Goal: Task Accomplishment & Management: Manage account settings

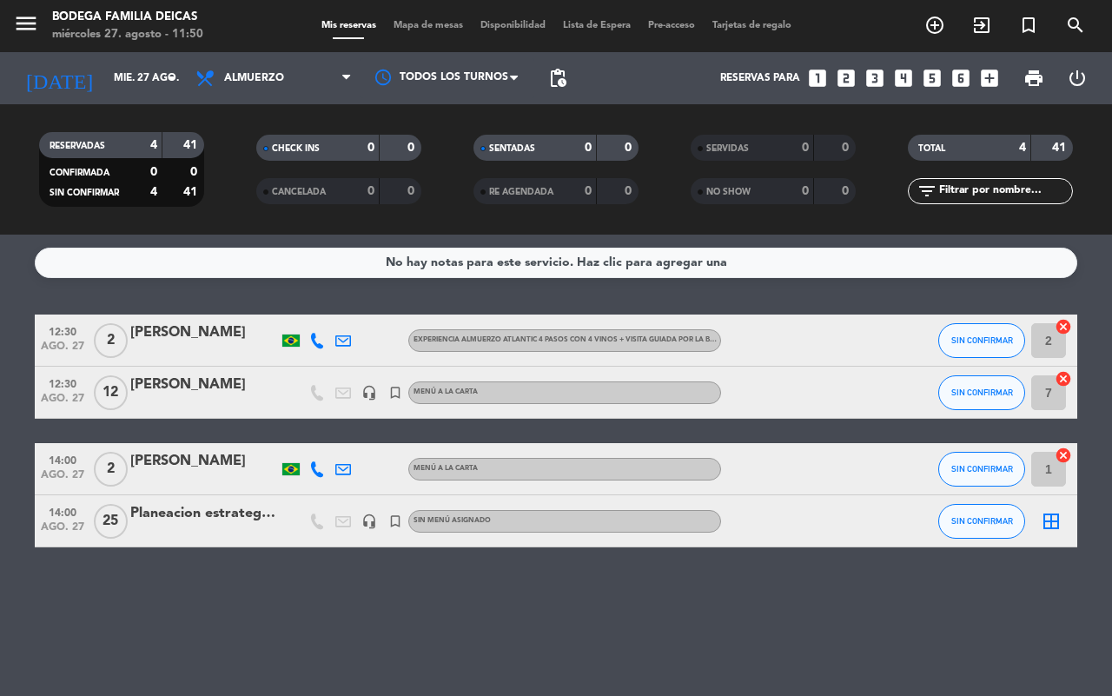
click at [170, 473] on div "[PERSON_NAME]" at bounding box center [204, 468] width 148 height 36
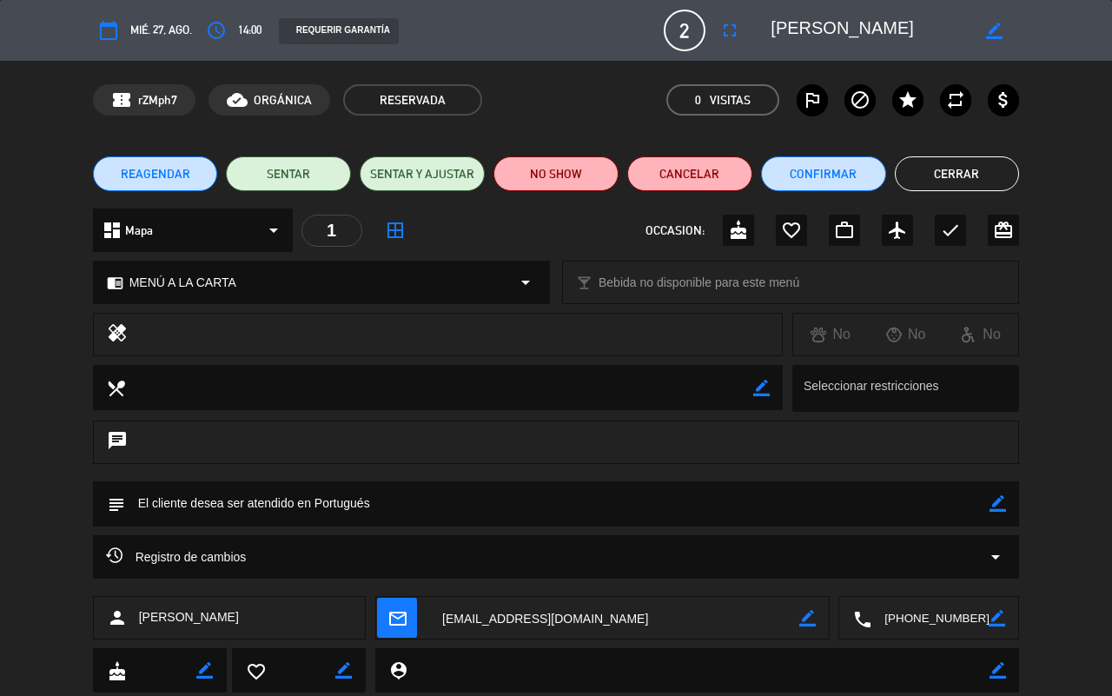
click at [166, 175] on span "REAGENDAR" at bounding box center [155, 174] width 69 height 18
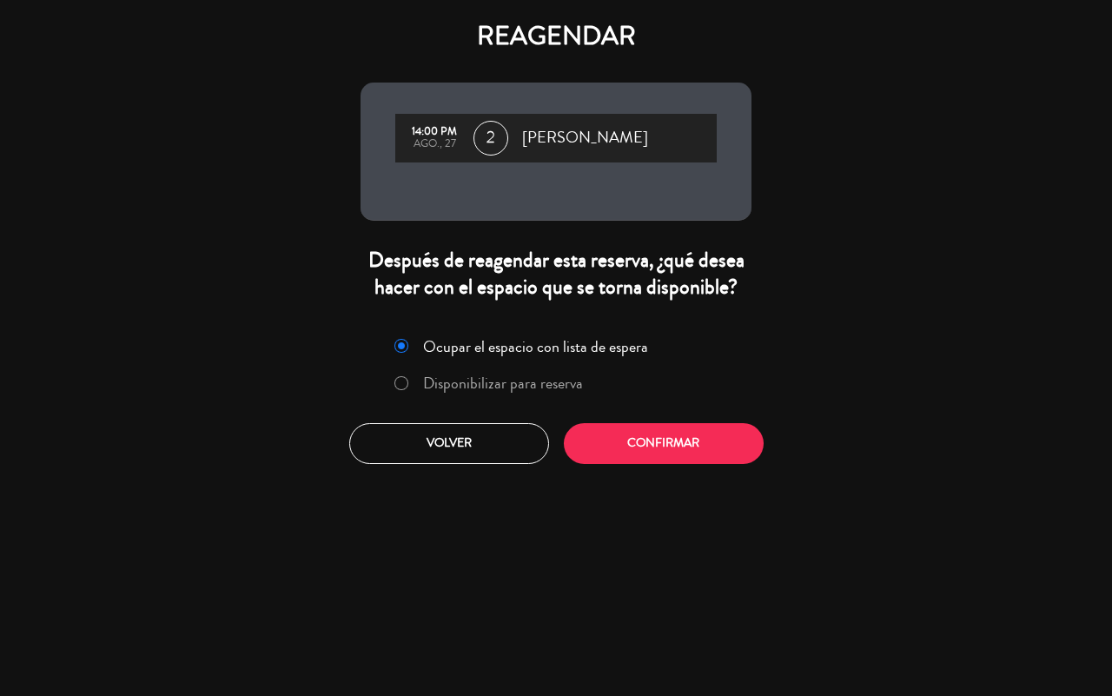
click at [525, 378] on label "Disponibilizar para reserva" at bounding box center [503, 383] width 160 height 16
click at [687, 449] on button "Confirmar" at bounding box center [664, 443] width 200 height 41
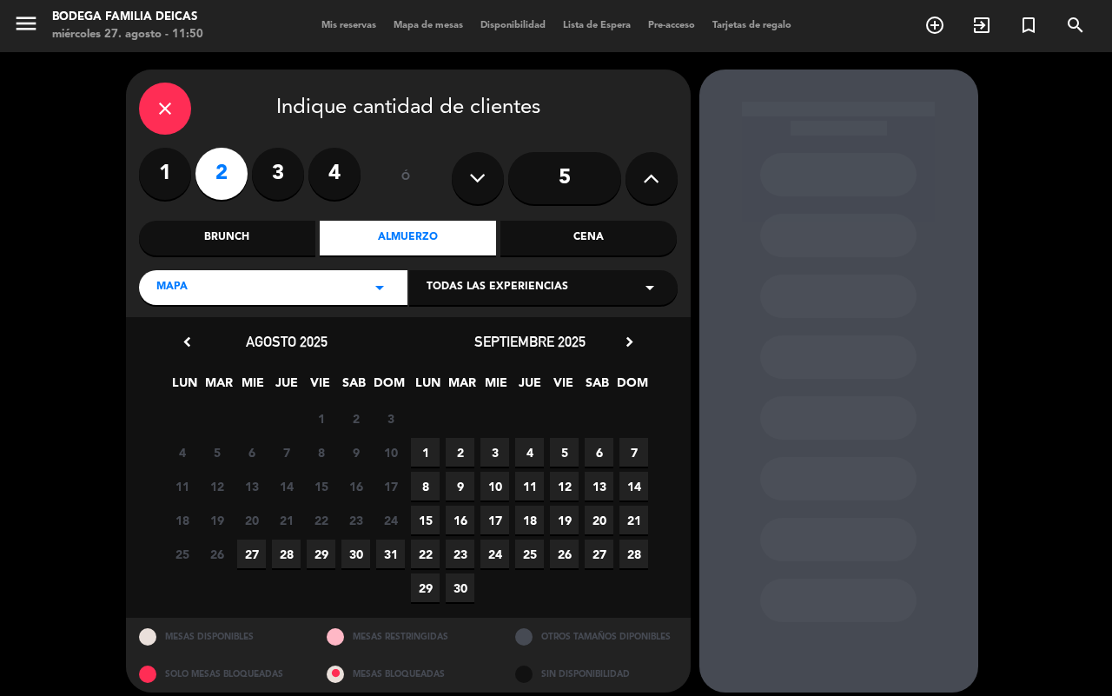
click at [289, 549] on span "28" at bounding box center [286, 553] width 29 height 29
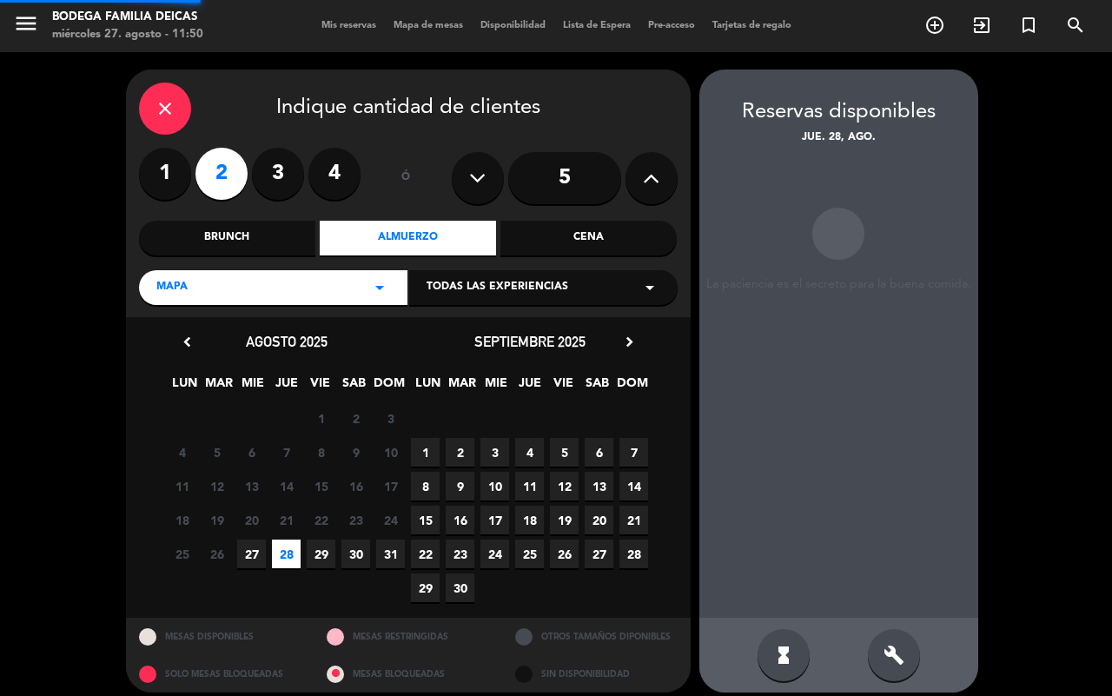
scroll to position [11, 0]
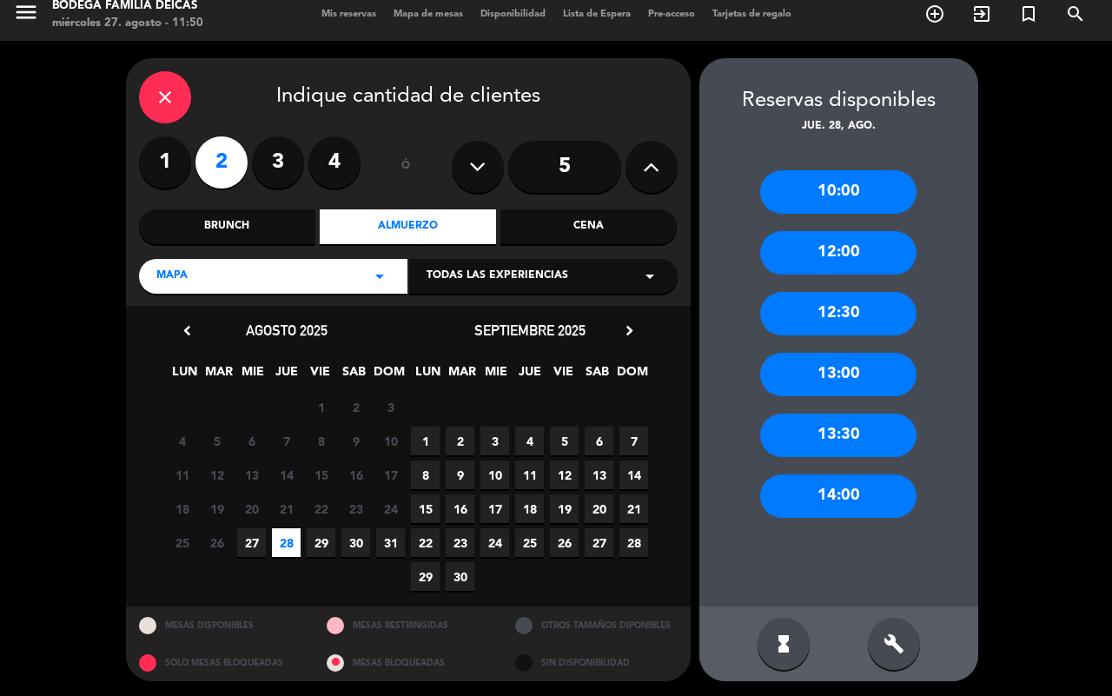
click at [836, 501] on div "14:00" at bounding box center [838, 495] width 156 height 43
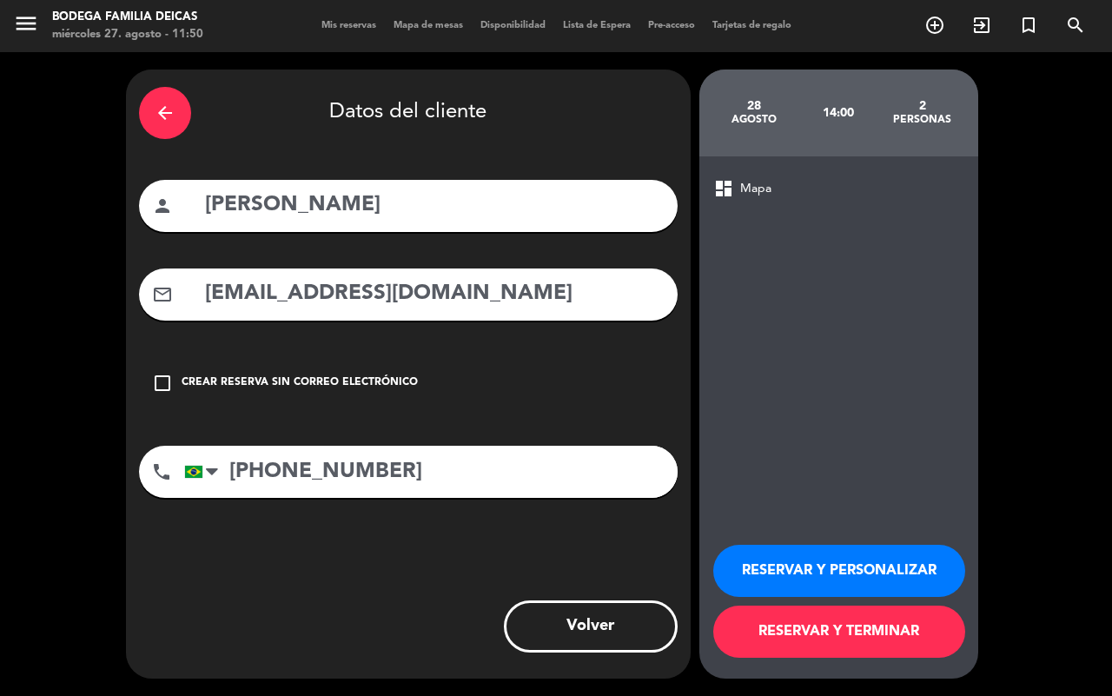
click at [875, 561] on button "RESERVAR Y PERSONALIZAR" at bounding box center [839, 571] width 252 height 52
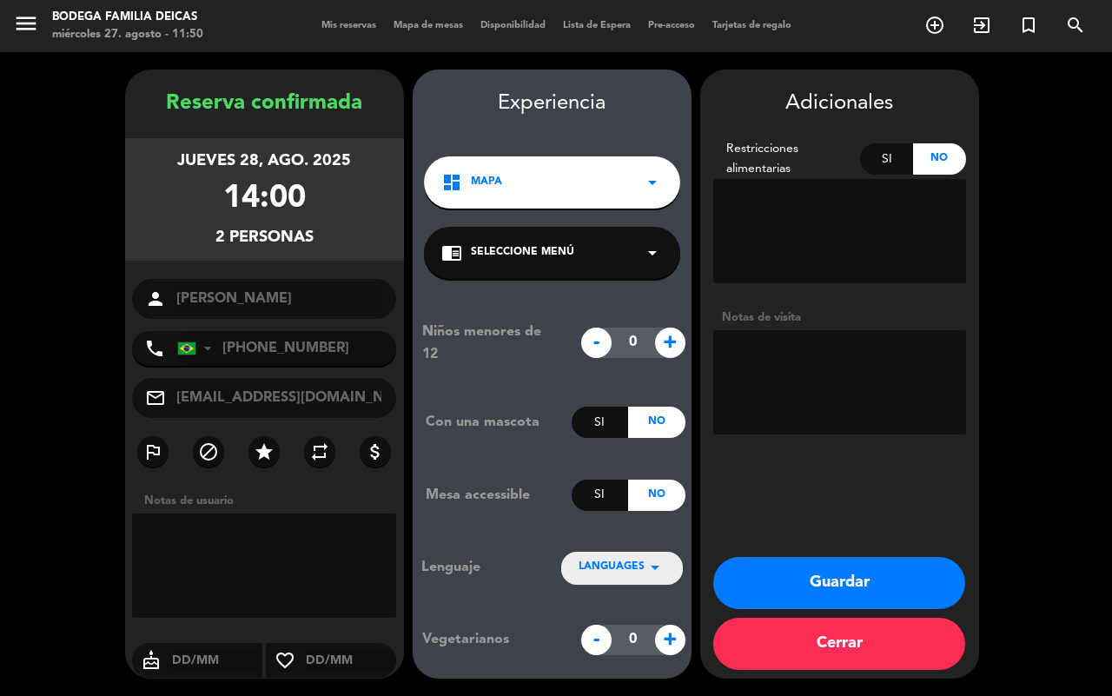
click at [835, 575] on button "Guardar" at bounding box center [839, 583] width 252 height 52
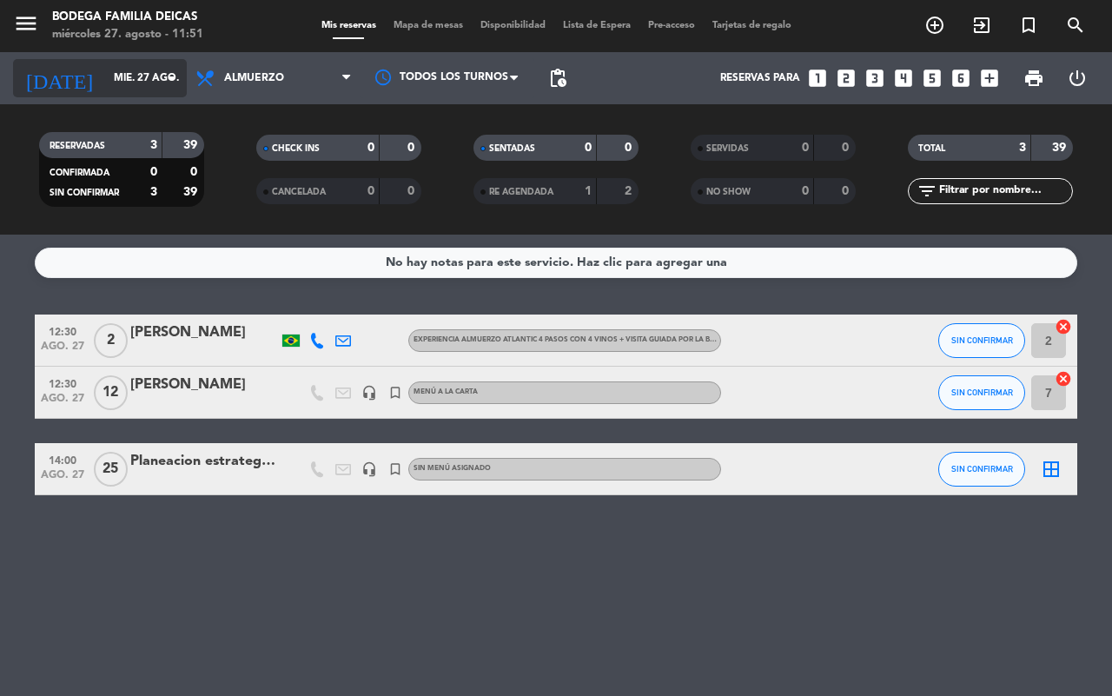
click at [137, 83] on input "mié. 27 ago." at bounding box center [174, 78] width 138 height 30
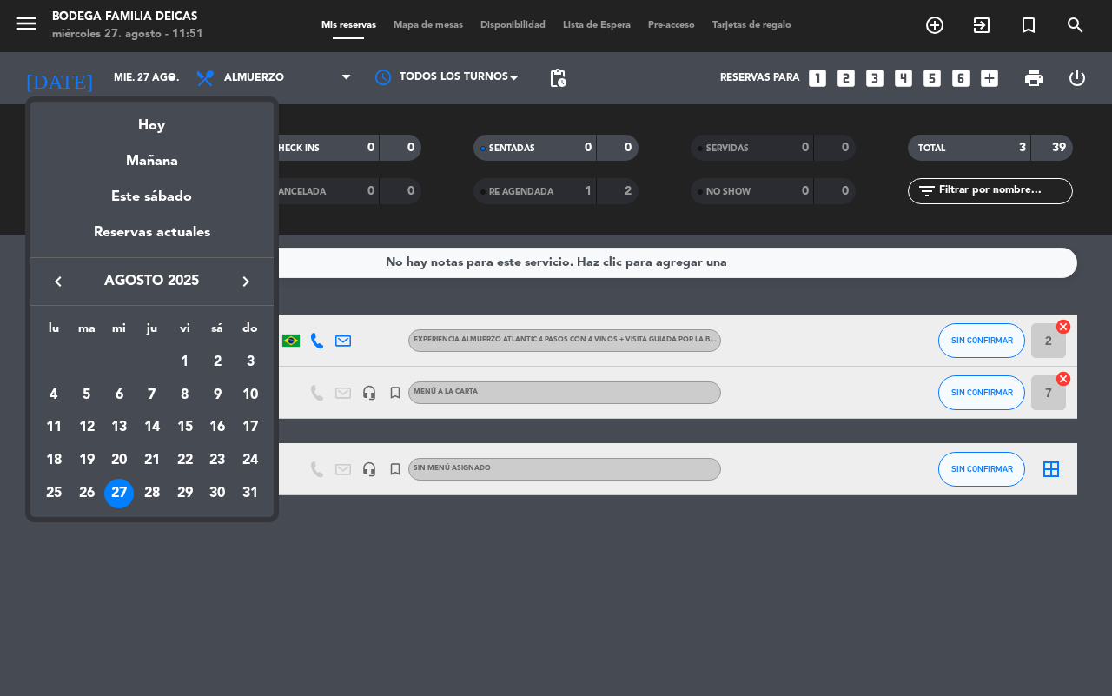
click at [158, 487] on div "28" at bounding box center [152, 494] width 30 height 30
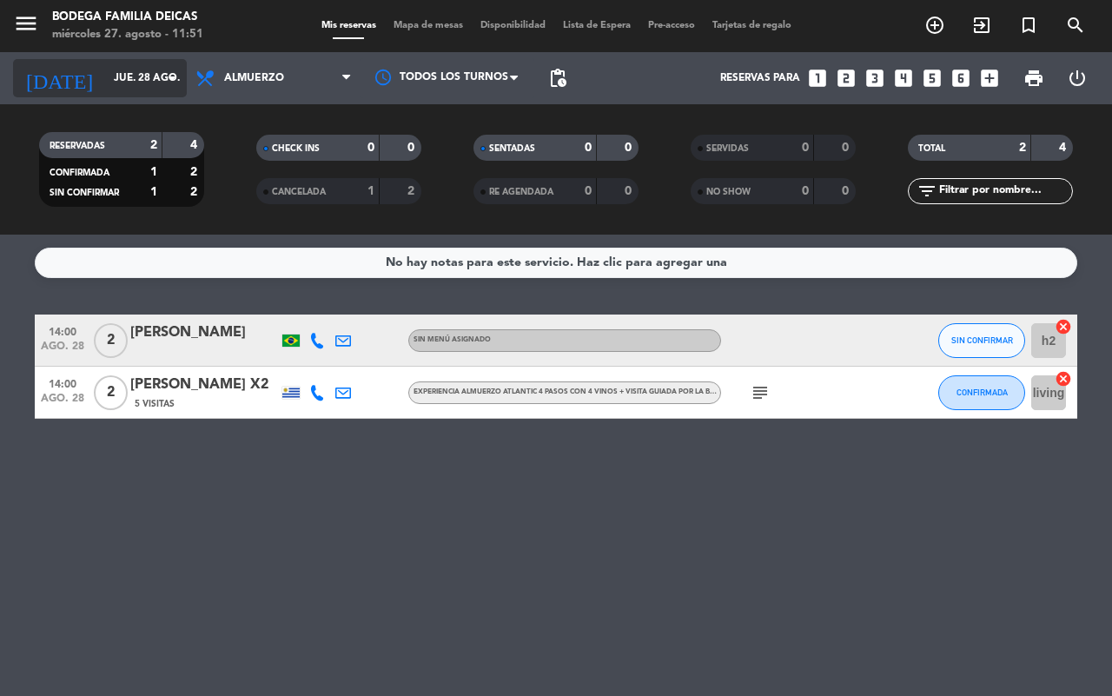
click at [129, 74] on input "jue. 28 ago." at bounding box center [174, 78] width 138 height 30
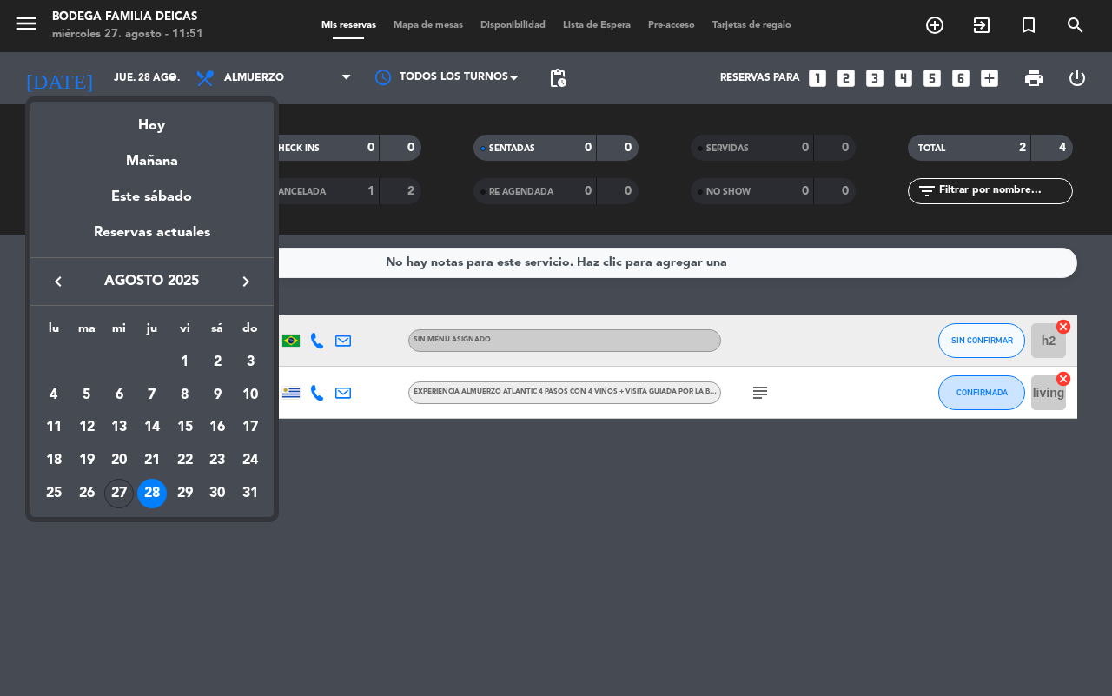
click at [122, 495] on div "27" at bounding box center [119, 494] width 30 height 30
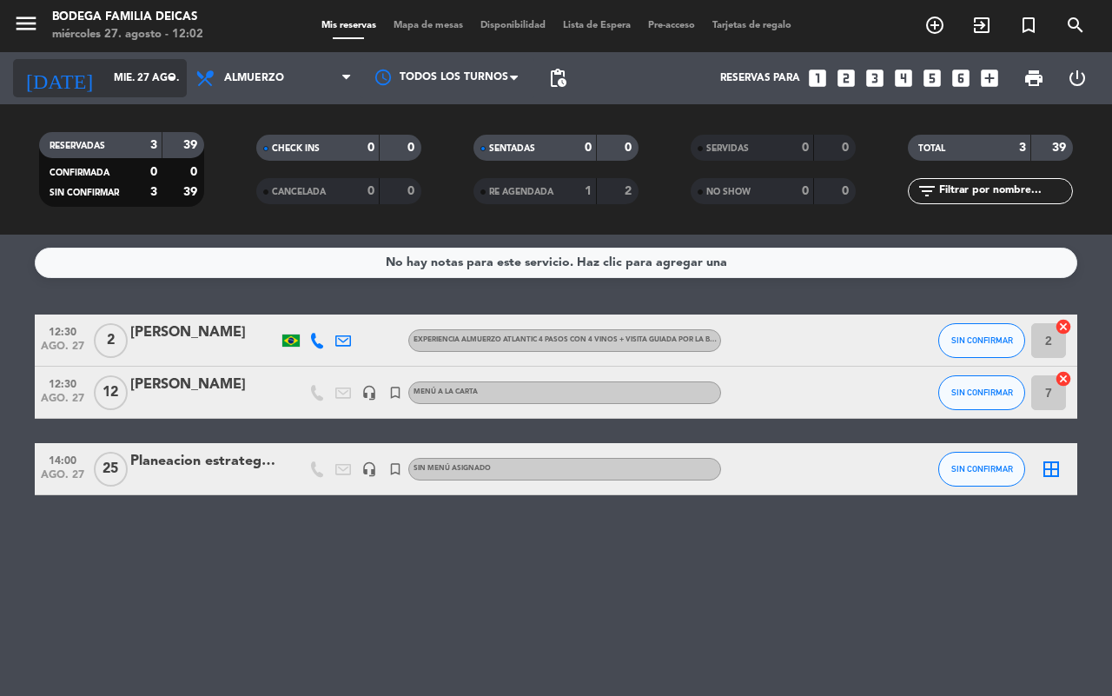
click at [131, 74] on input "mié. 27 ago." at bounding box center [174, 78] width 138 height 30
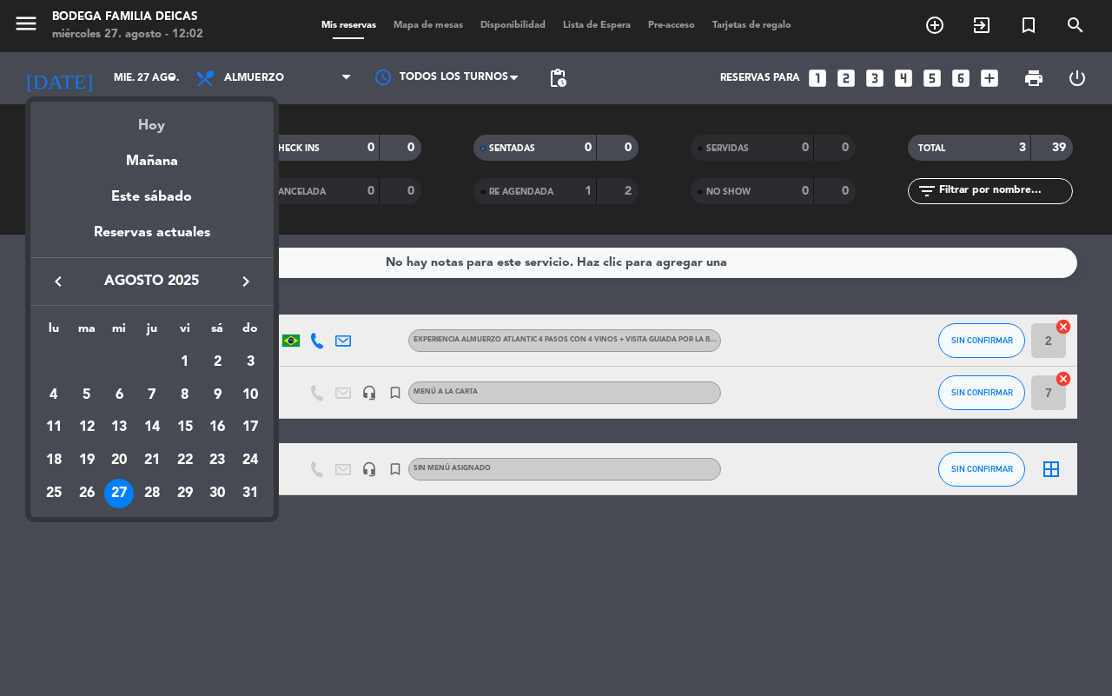
click at [154, 131] on div "Hoy" at bounding box center [151, 120] width 243 height 36
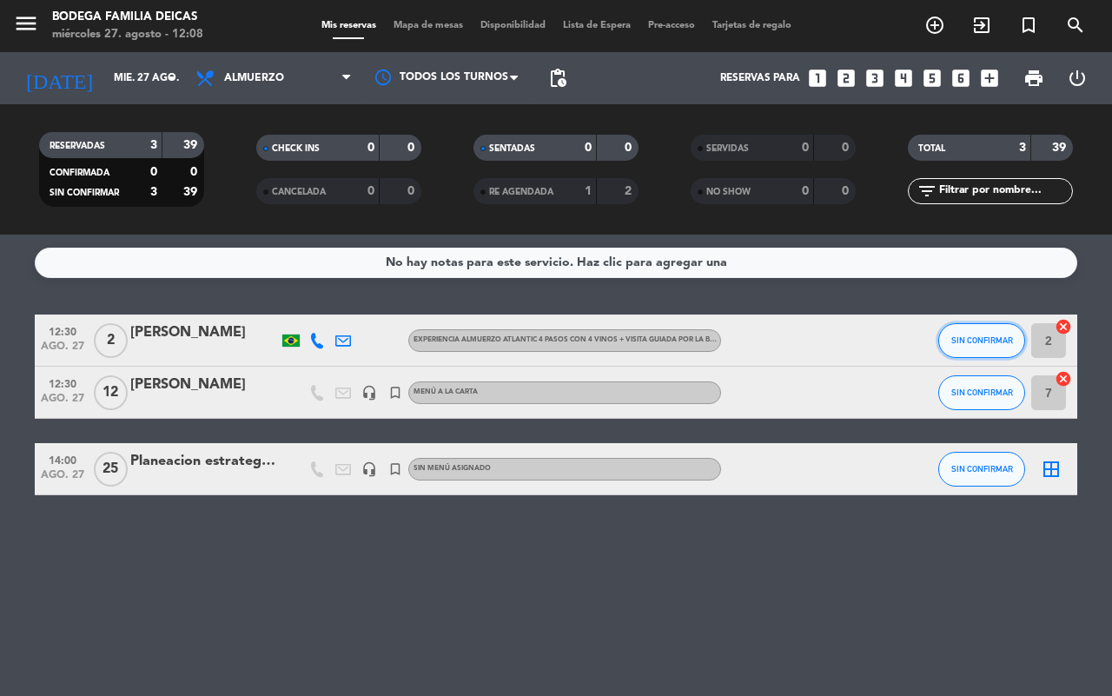
click at [987, 339] on span "SIN CONFIRMAR" at bounding box center [982, 340] width 62 height 10
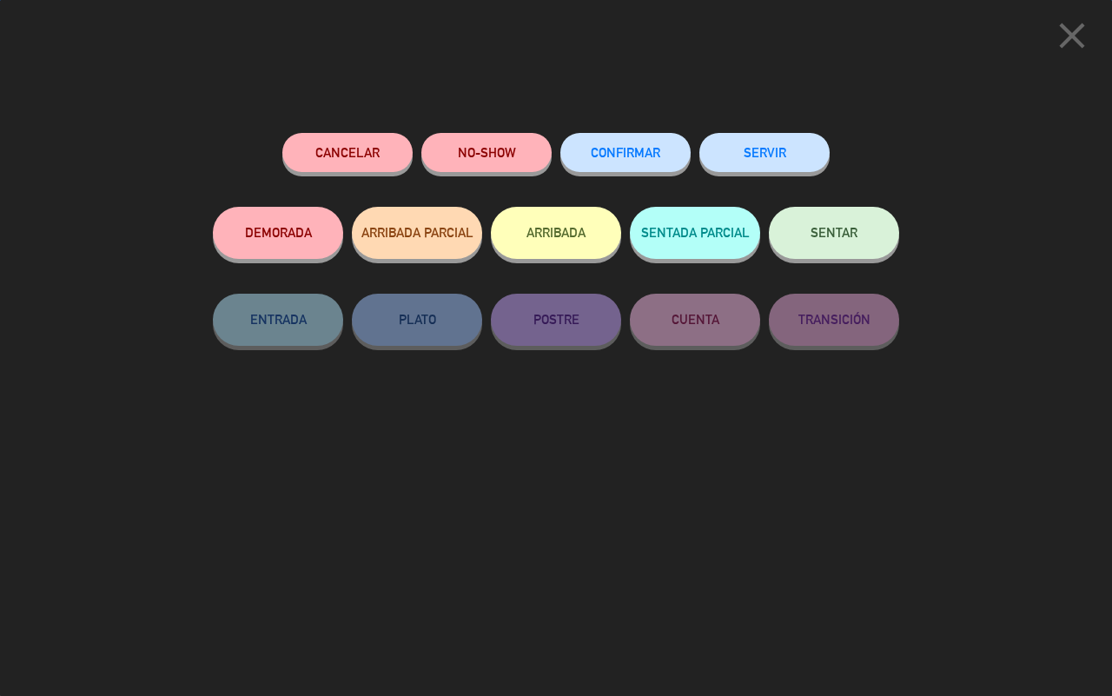
click at [787, 235] on button "SENTAR" at bounding box center [834, 233] width 130 height 52
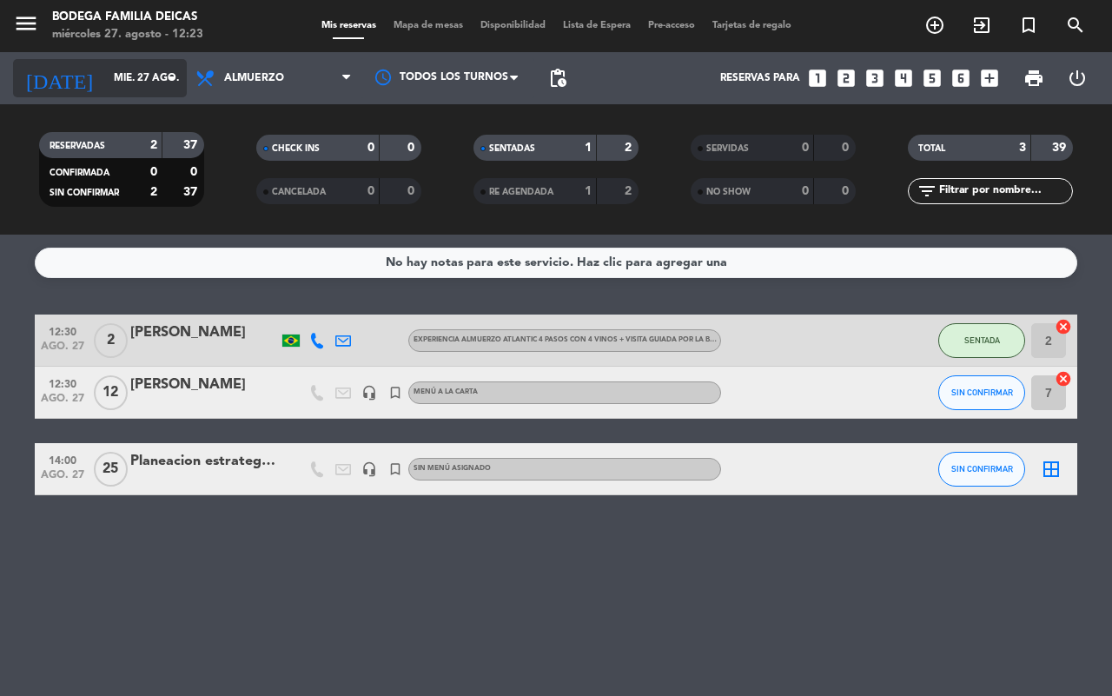
click at [105, 83] on input "mié. 27 ago." at bounding box center [174, 78] width 138 height 30
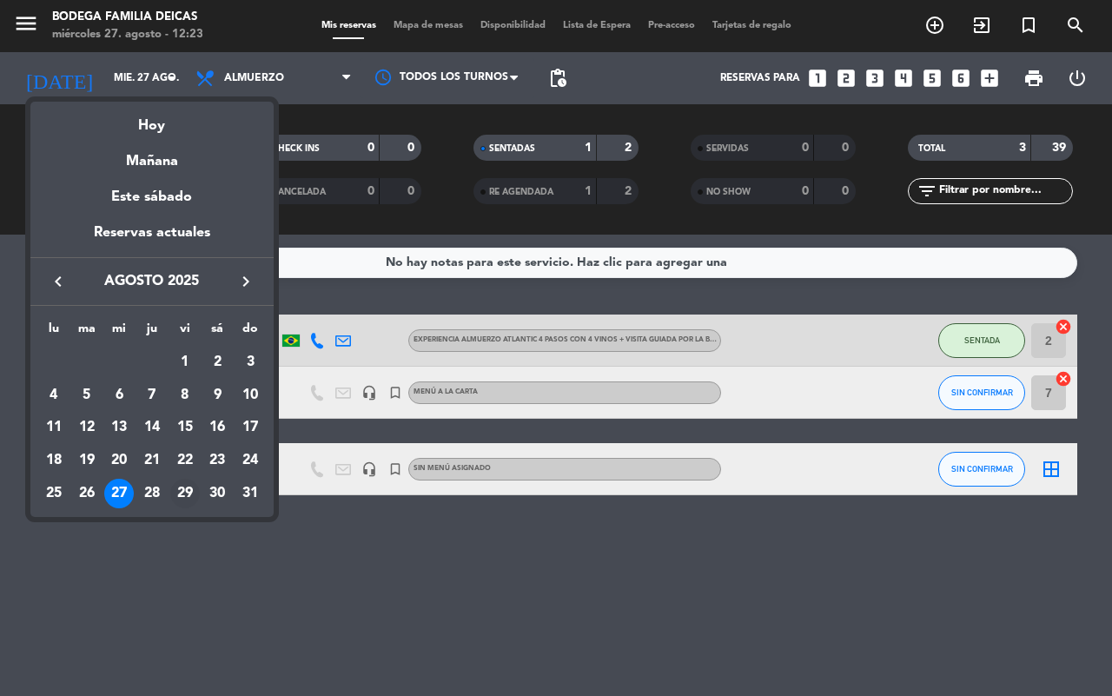
click at [191, 486] on div "29" at bounding box center [185, 494] width 30 height 30
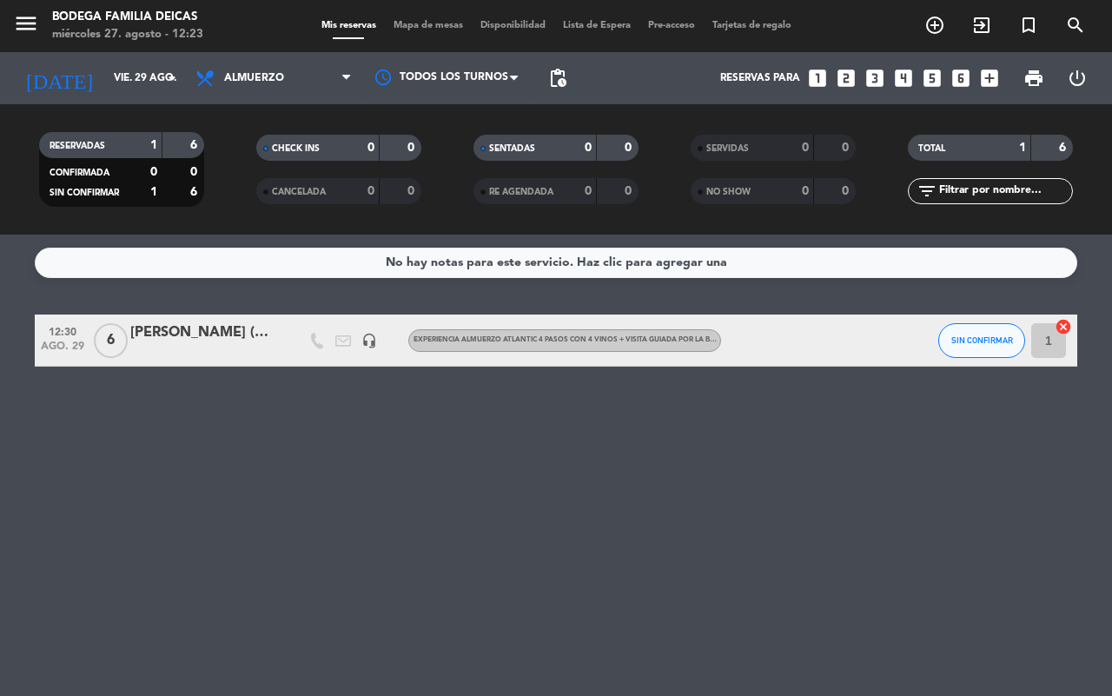
click at [174, 347] on div at bounding box center [204, 352] width 148 height 14
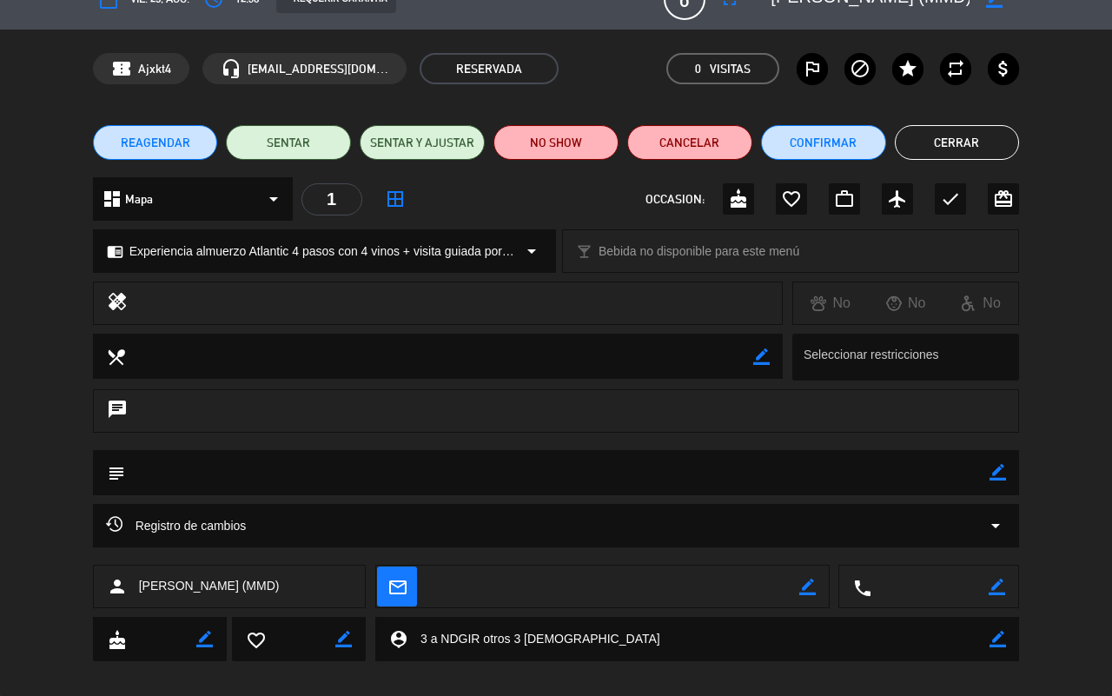
scroll to position [48, 0]
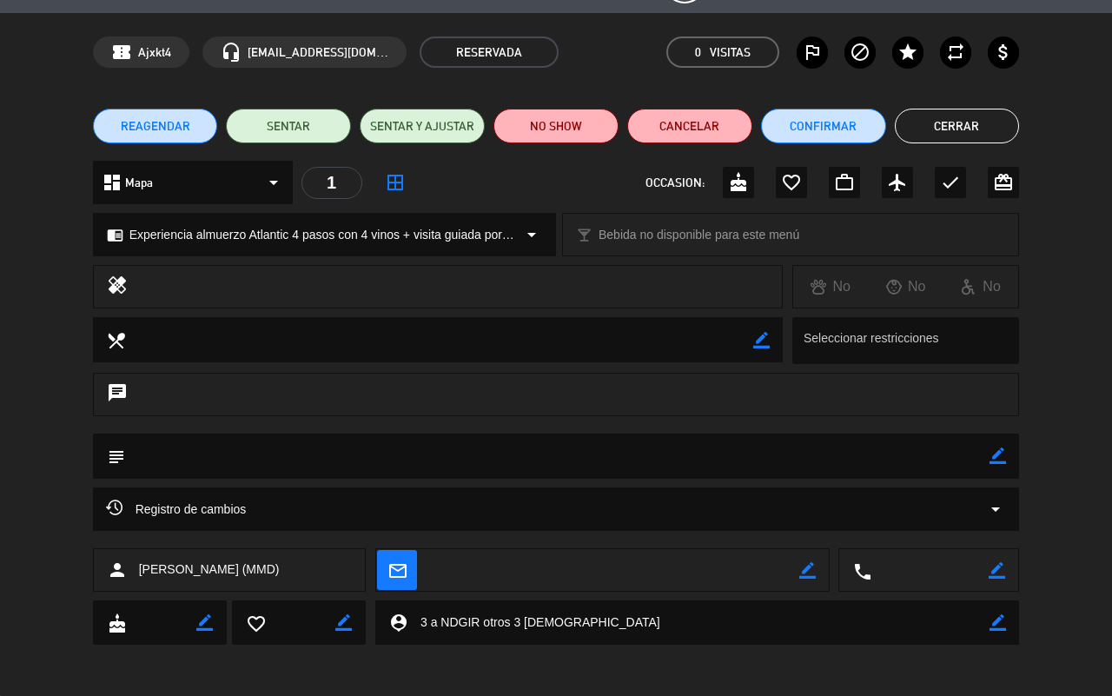
click at [984, 127] on button "Cerrar" at bounding box center [957, 126] width 125 height 35
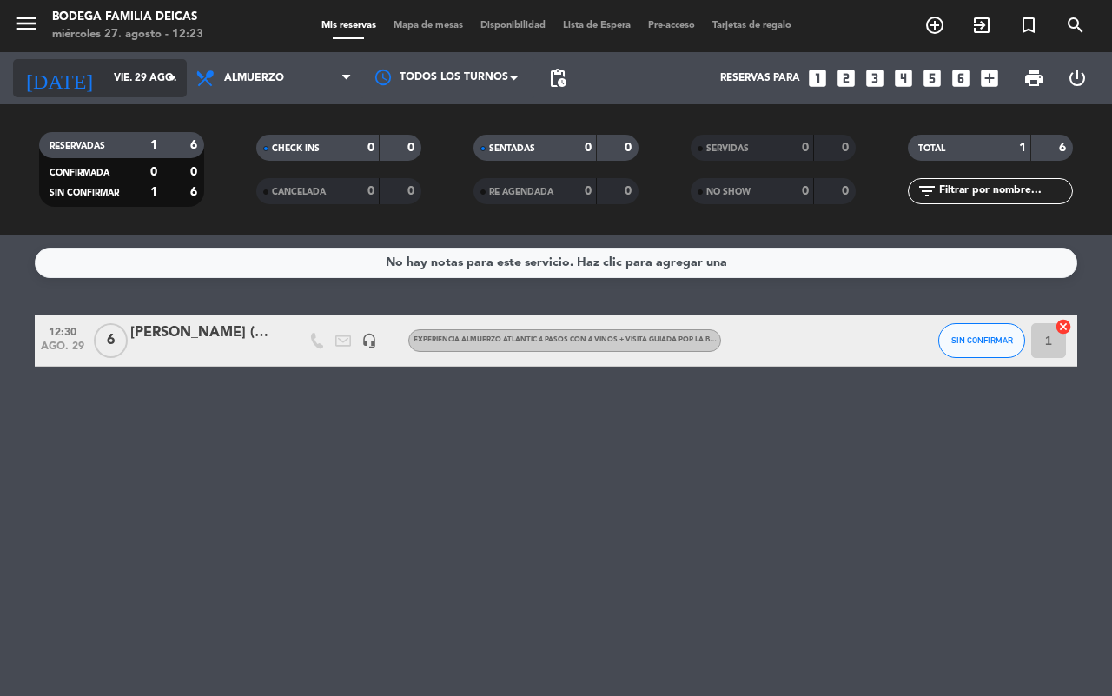
click at [150, 70] on input "vie. 29 ago." at bounding box center [174, 78] width 138 height 30
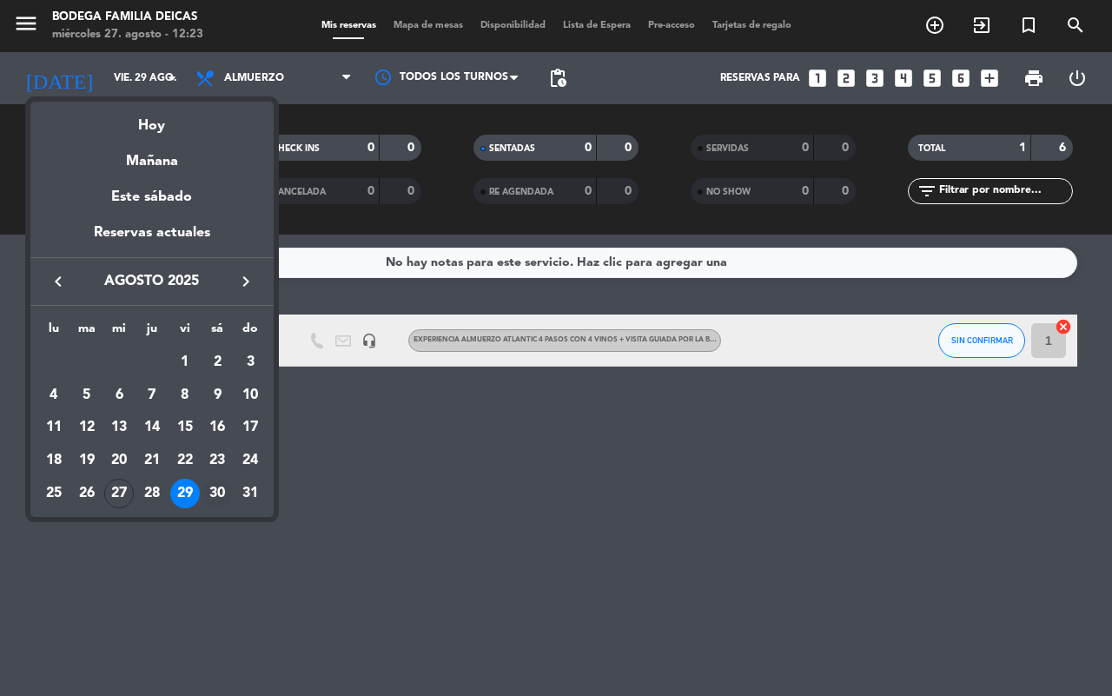
click at [221, 489] on div "30" at bounding box center [217, 494] width 30 height 30
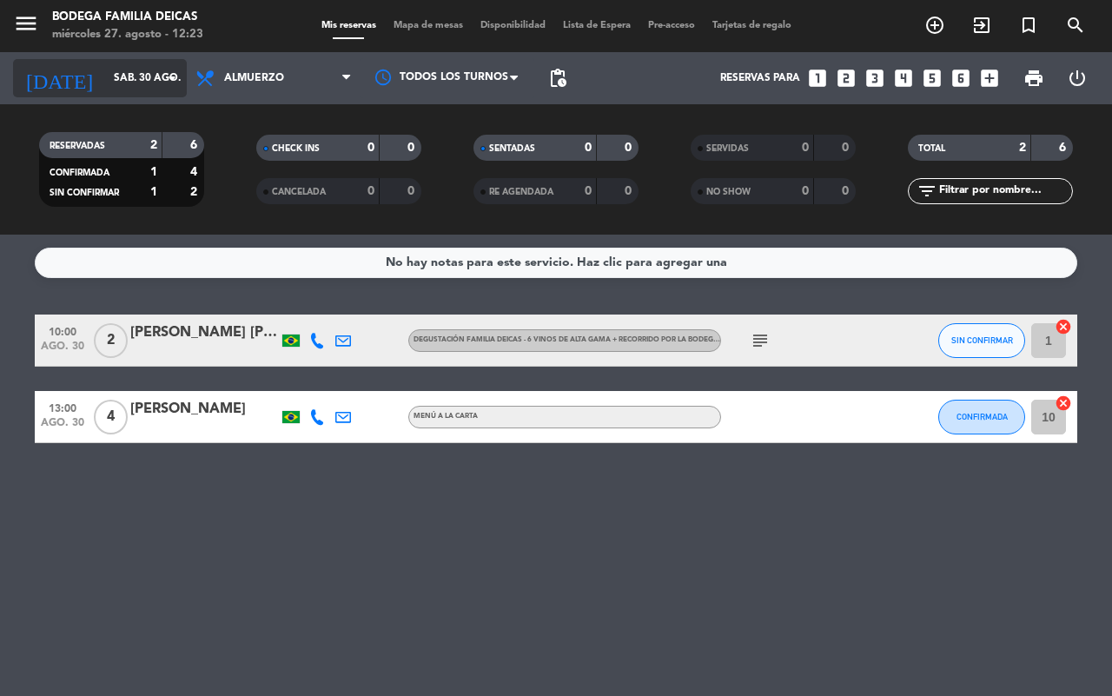
click at [116, 83] on input "sáb. 30 ago." at bounding box center [174, 78] width 138 height 30
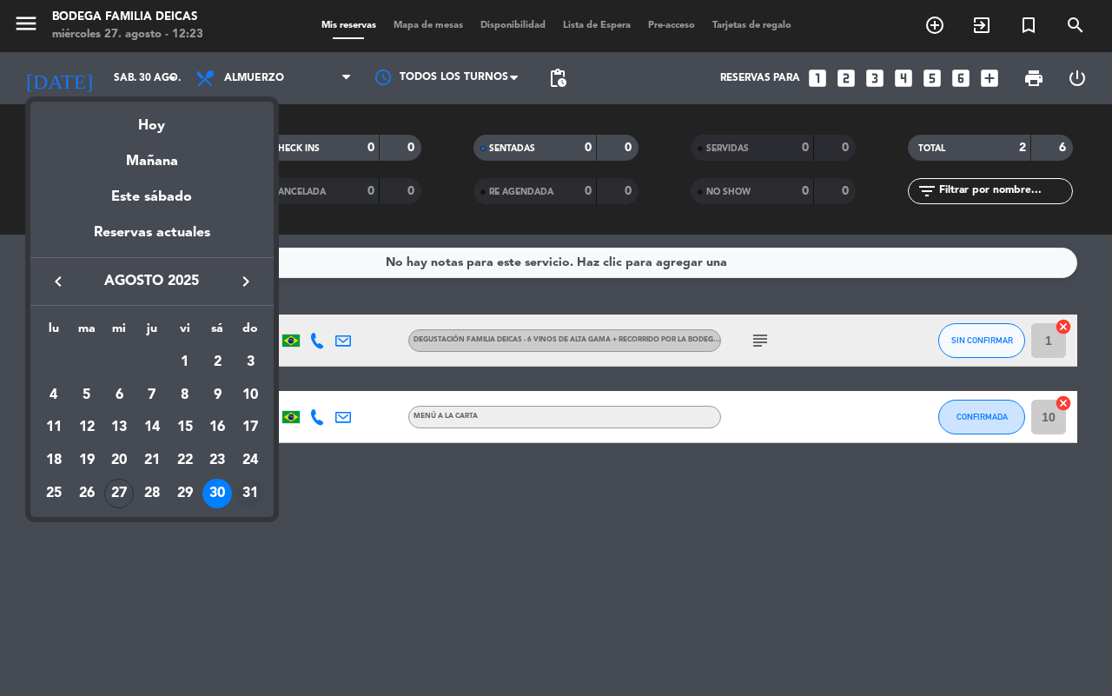
click at [254, 496] on div "31" at bounding box center [250, 494] width 30 height 30
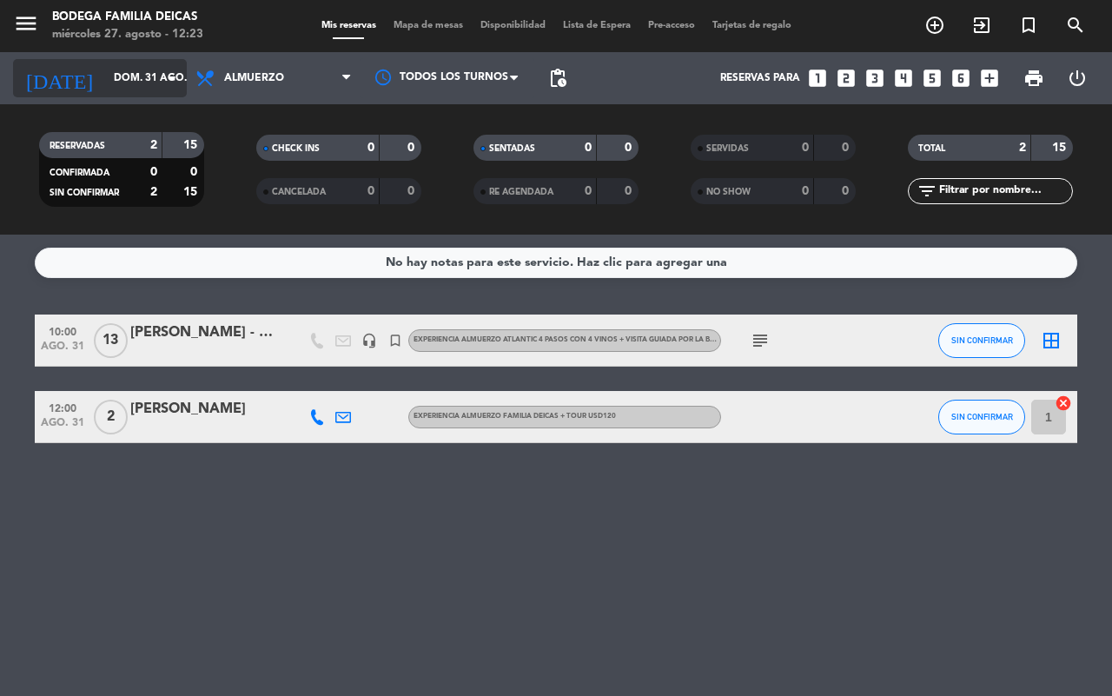
click at [175, 78] on icon "arrow_drop_down" at bounding box center [172, 78] width 21 height 21
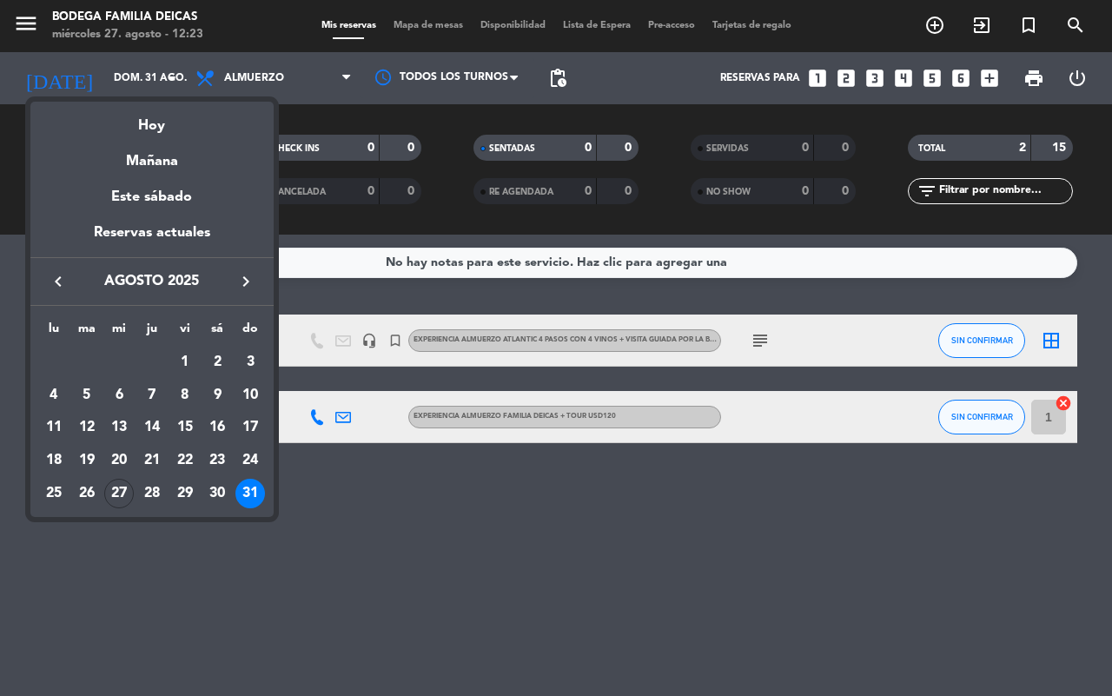
click at [126, 483] on div "27" at bounding box center [119, 494] width 30 height 30
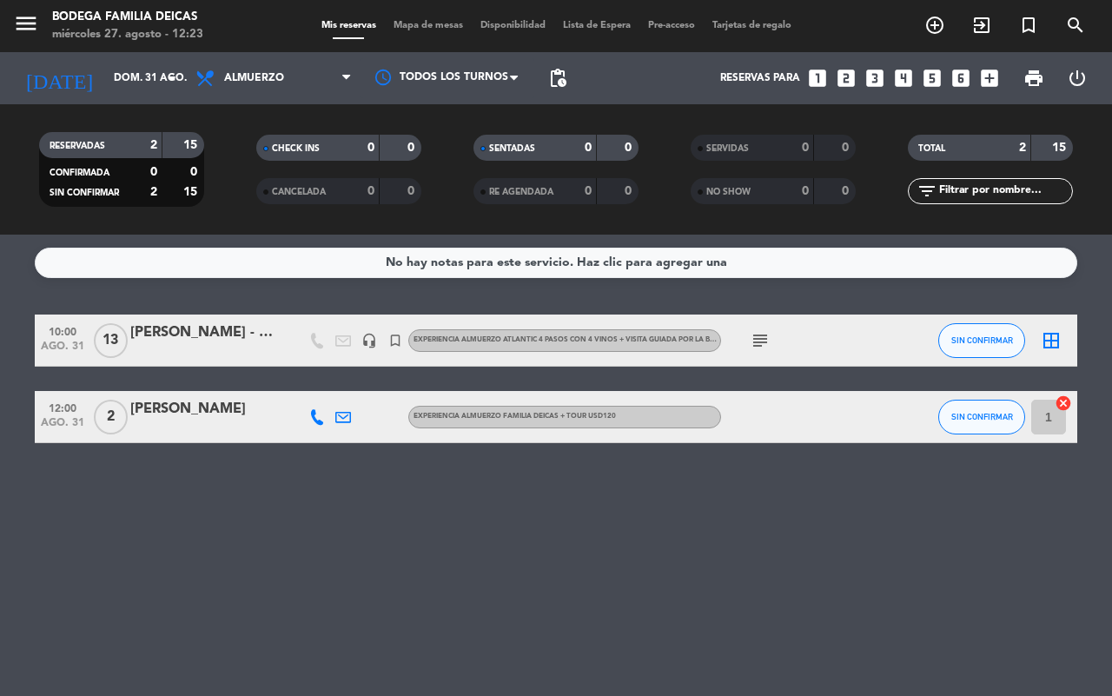
type input "mié. 27 ago."
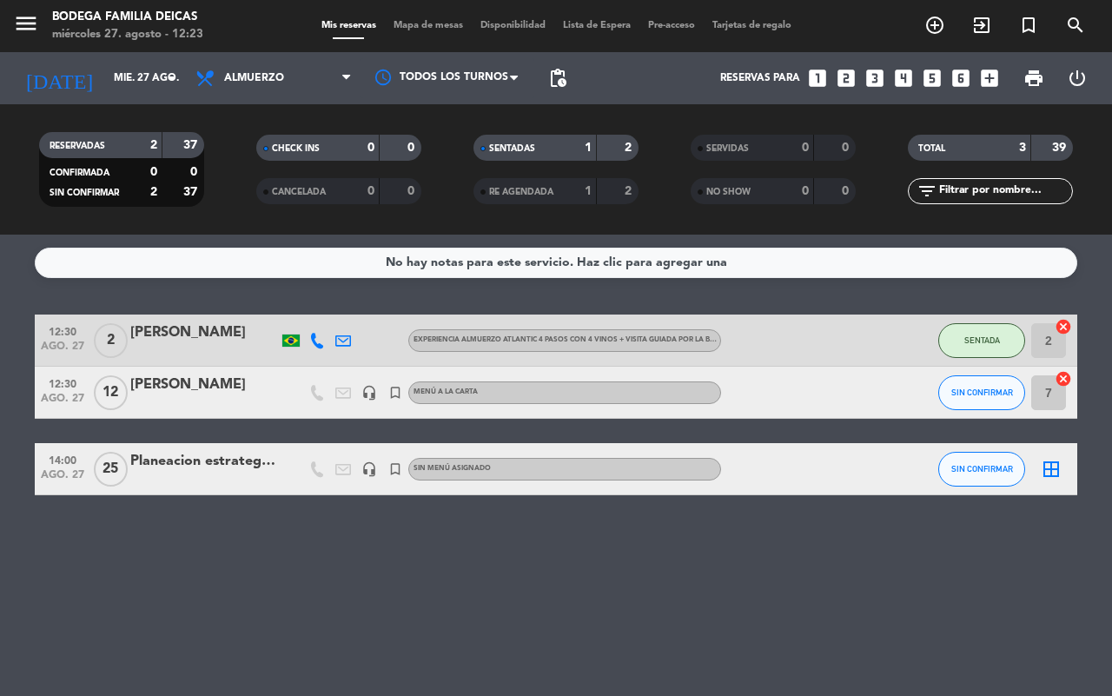
click at [510, 589] on div "No hay notas para este servicio. Haz clic para agregar una 12:30 ago. 27 2 [PER…" at bounding box center [556, 465] width 1112 height 461
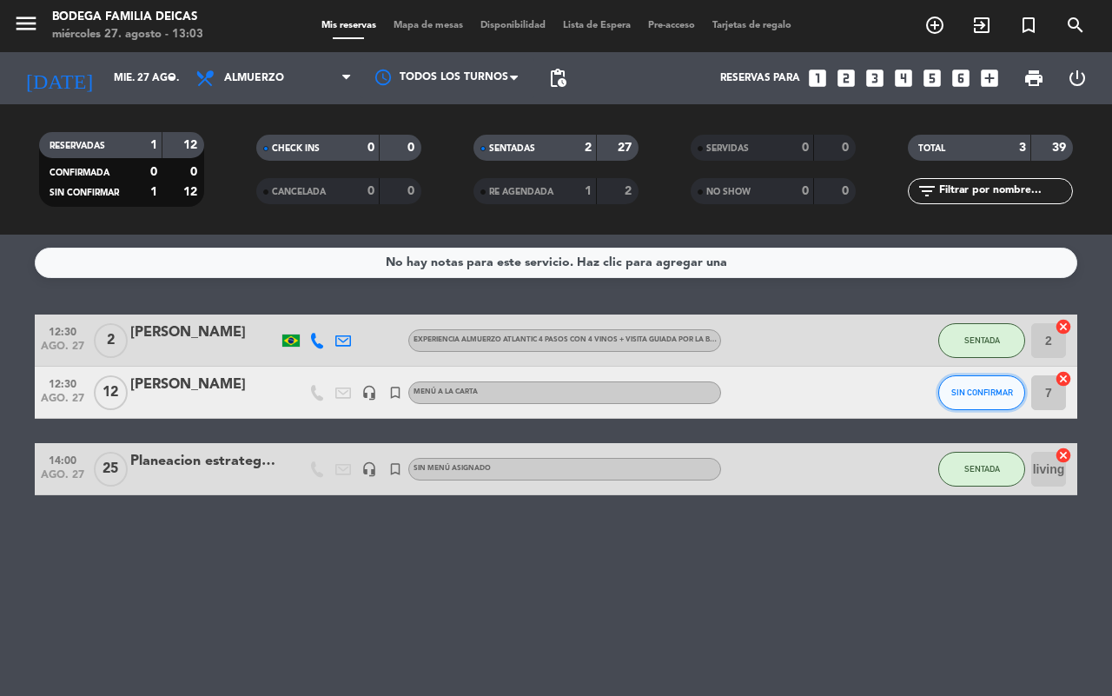
click at [987, 395] on span "SIN CONFIRMAR" at bounding box center [982, 392] width 62 height 10
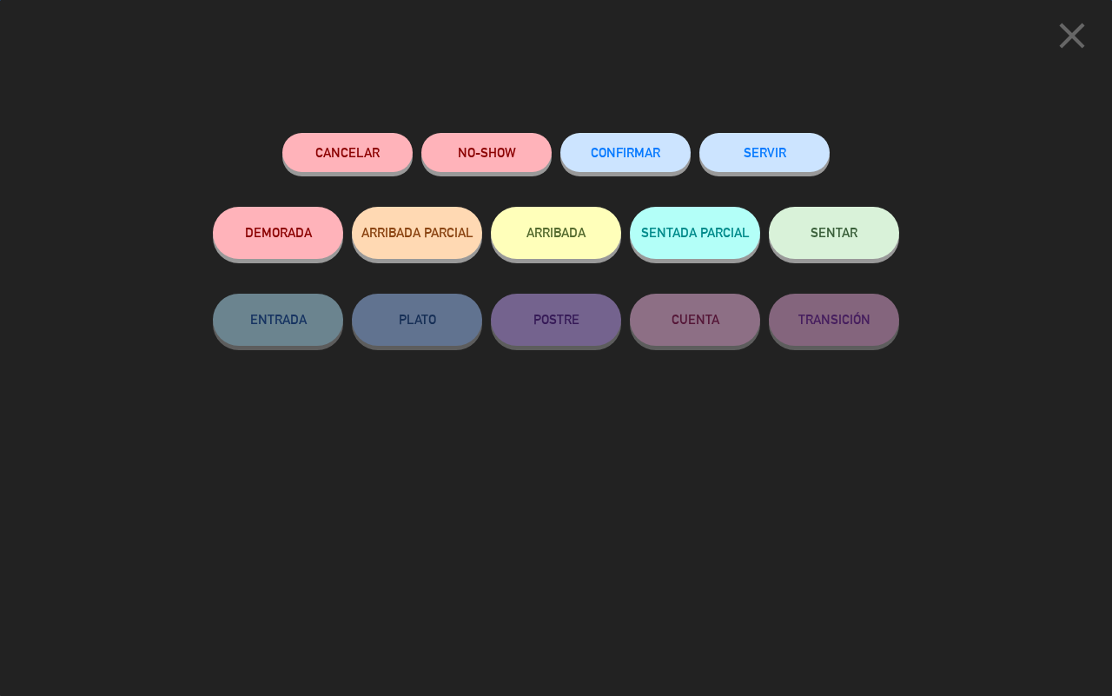
click at [730, 233] on button "SENTADA PARCIAL" at bounding box center [695, 233] width 130 height 52
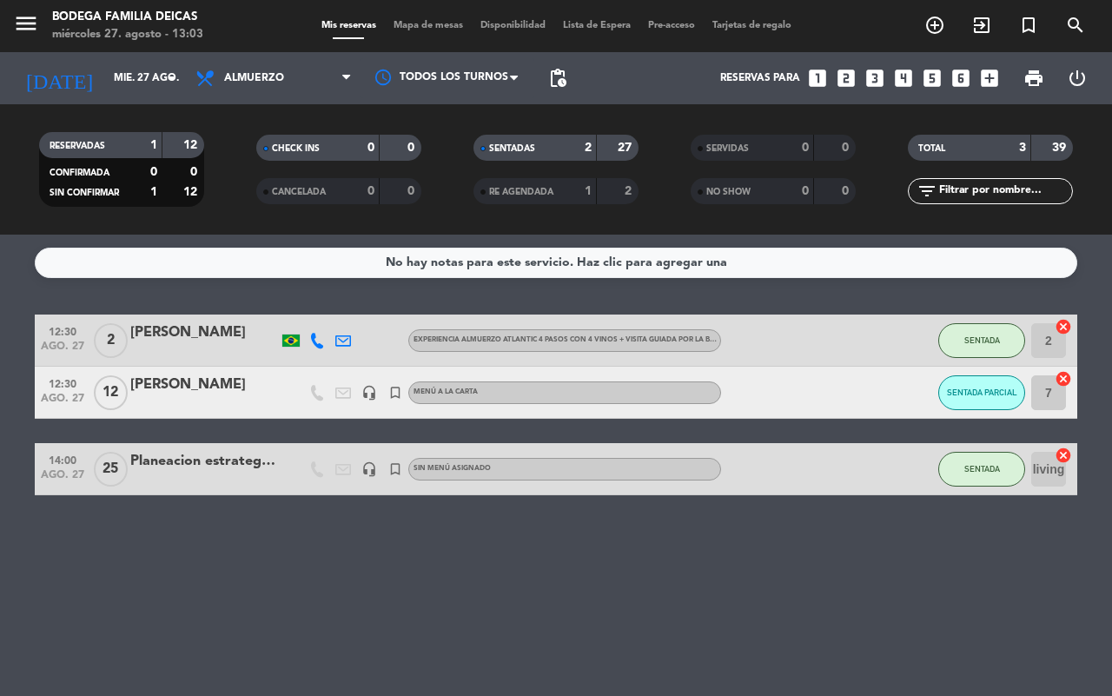
click at [1001, 561] on div "No hay notas para este servicio. Haz clic para agregar una 12:30 ago. 27 2 [PER…" at bounding box center [556, 465] width 1112 height 461
